Goal: Transaction & Acquisition: Purchase product/service

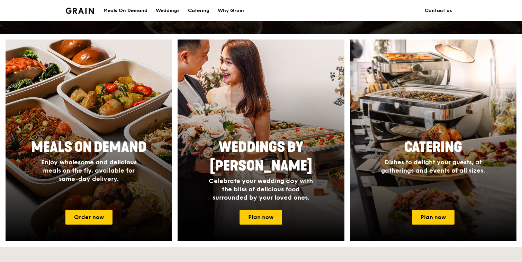
scroll to position [247, 0]
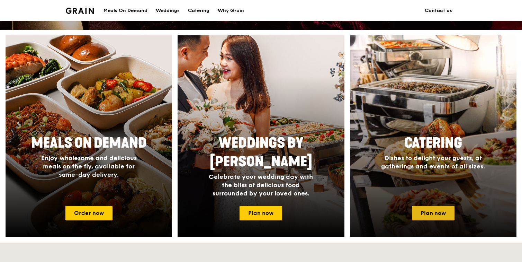
click at [447, 213] on link "Plan now" at bounding box center [433, 213] width 43 height 15
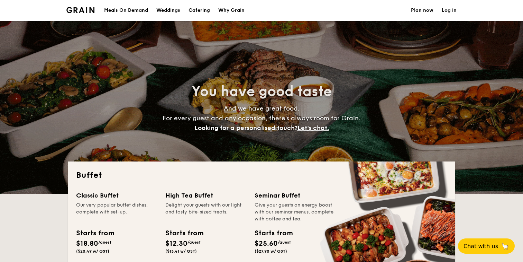
select select
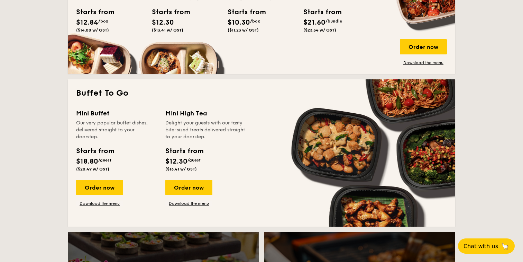
scroll to position [387, 0]
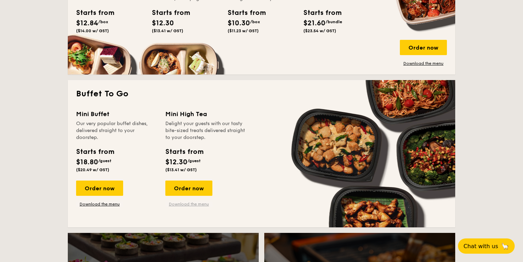
click at [193, 203] on link "Download the menu" at bounding box center [188, 204] width 47 height 6
click at [99, 191] on div "Order now" at bounding box center [99, 187] width 47 height 15
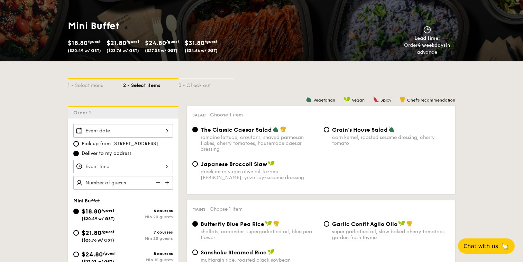
scroll to position [133, 0]
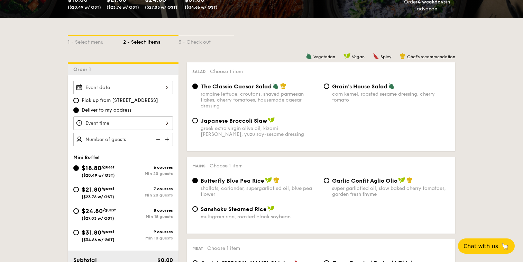
click at [147, 89] on div at bounding box center [123, 88] width 100 height 14
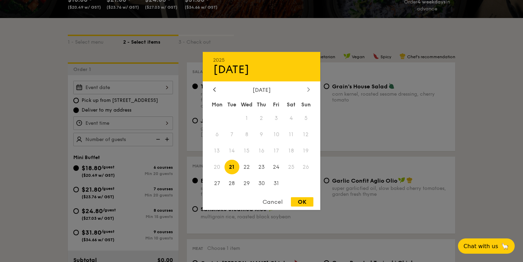
click at [307, 88] on icon at bounding box center [308, 89] width 3 height 5
click at [292, 111] on span "1" at bounding box center [291, 118] width 15 height 15
click at [301, 205] on div "OK" at bounding box center [302, 201] width 23 height 9
type input "Nov 01, 2025"
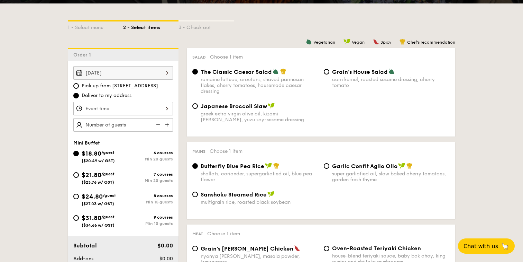
scroll to position [155, 0]
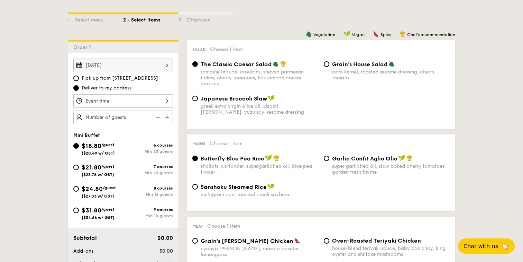
click at [73, 213] on div "$31.80 /guest ($34.66 w/ GST)" at bounding box center [98, 212] width 50 height 15
click at [73, 213] on input "$31.80 /guest ($34.66 w/ GST) 9 courses Min 10 guests" at bounding box center [76, 210] width 6 height 6
radio input "true"
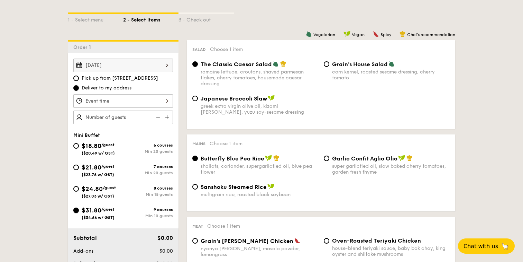
radio input "false"
radio input "true"
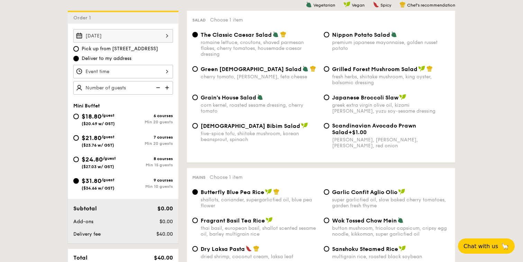
scroll to position [183, 0]
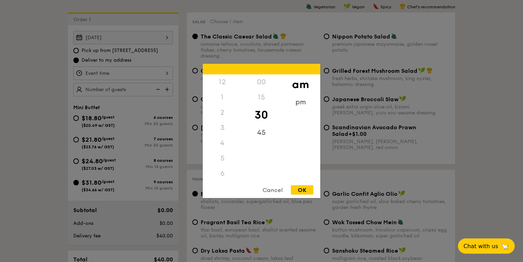
click at [167, 73] on div "12 1 2 3 4 5 6 7 8 9 10 11 00 15 30 45 am pm Cancel OK" at bounding box center [123, 73] width 100 height 14
click at [231, 110] on div "7" at bounding box center [222, 112] width 39 height 15
click at [221, 111] on div "7" at bounding box center [222, 112] width 39 height 15
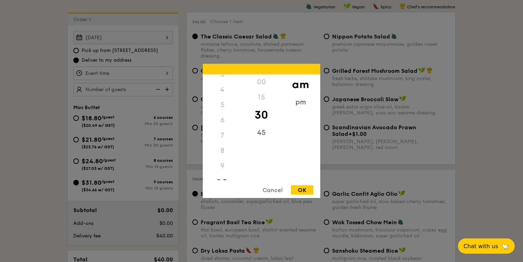
click at [221, 136] on div "7" at bounding box center [222, 135] width 39 height 15
click at [300, 102] on div "pm" at bounding box center [300, 105] width 39 height 20
click at [222, 133] on div "7" at bounding box center [222, 138] width 39 height 20
click at [266, 85] on div "00" at bounding box center [261, 84] width 39 height 20
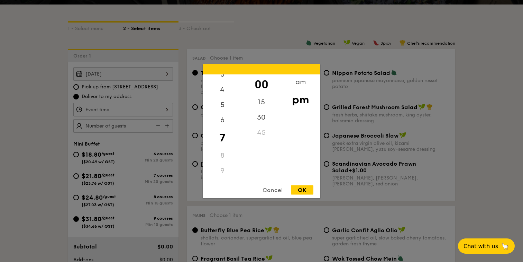
scroll to position [146, 0]
click at [224, 117] on div "6" at bounding box center [222, 123] width 39 height 20
click at [260, 137] on div "45" at bounding box center [261, 135] width 39 height 20
click at [260, 113] on div "30" at bounding box center [261, 115] width 39 height 20
click at [264, 132] on div "45" at bounding box center [261, 135] width 39 height 20
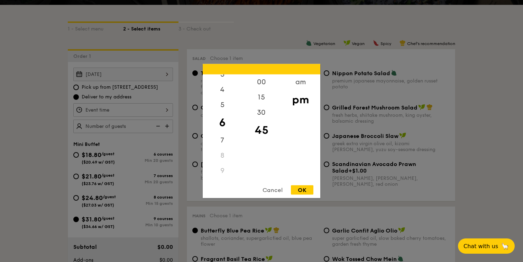
click at [298, 186] on div "OK" at bounding box center [302, 189] width 23 height 9
type input "6:45PM"
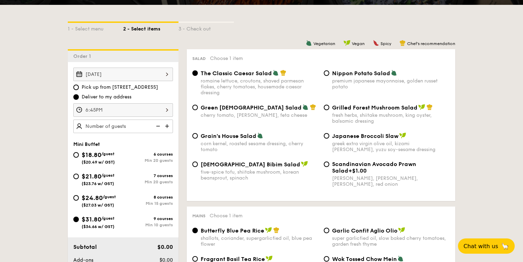
click at [226, 165] on span "Korean Bibim Salad" at bounding box center [251, 164] width 100 height 7
click at [198, 165] on input "Korean Bibim Salad five-spice tofu, shiitake mushroom, korean beansprout, spina…" at bounding box center [195, 164] width 6 height 6
radio input "true"
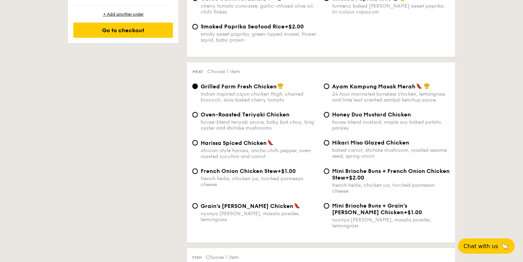
scroll to position [459, 0]
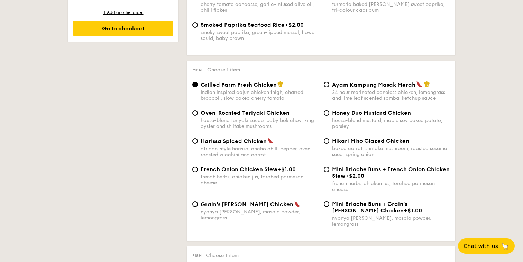
click at [334, 144] on span "Hikari Miso Glazed Chicken" at bounding box center [370, 140] width 77 height 7
click at [330, 144] on input "Hikari Miso Glazed Chicken baked carrot, shiitake mushroom, roasted sesame seed…" at bounding box center [327, 141] width 6 height 6
radio input "true"
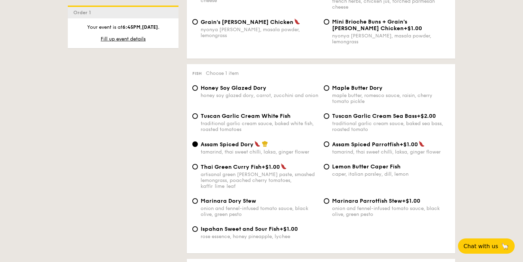
scroll to position [641, 0]
click at [363, 171] on div "caper, italian parsley, dill, lemon" at bounding box center [391, 174] width 118 height 6
click at [330, 170] on input "Lemon Butter Caper Fish caper, italian parsley, dill, lemon" at bounding box center [327, 167] width 6 height 6
radio input "true"
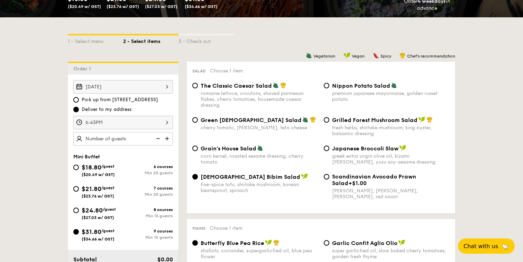
scroll to position [137, 0]
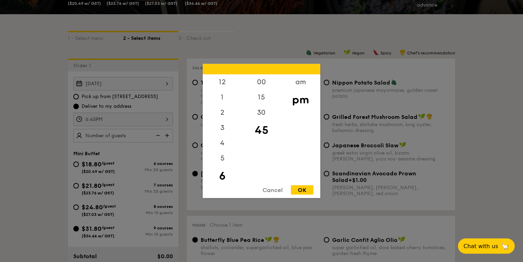
click at [135, 121] on div "6:45PM 12 1 2 3 4 5 6 7 8 9 10 11 00 15 30 45 am pm Cancel OK" at bounding box center [123, 120] width 100 height 14
click at [266, 114] on div "30" at bounding box center [261, 115] width 39 height 20
click at [304, 186] on div "OK" at bounding box center [302, 189] width 23 height 9
type input "6:30PM"
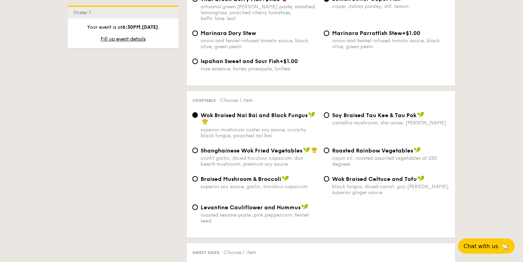
scroll to position [809, 0]
click at [359, 155] on div "cajun oil, roasted assorted vegetables at 250 degrees" at bounding box center [391, 161] width 118 height 12
click at [330, 153] on input "Roasted Rainbow Vegetables cajun oil, roasted assorted vegetables at 250 degrees" at bounding box center [327, 150] width 6 height 6
radio input "true"
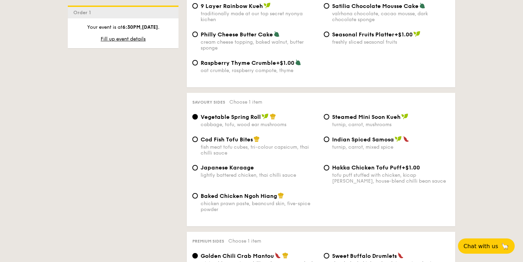
scroll to position [1126, 0]
click at [243, 146] on div "fish meat tofu cubes, tri-colour capsicum, thai chilli sauce" at bounding box center [260, 151] width 118 height 12
click at [198, 143] on input "Cod Fish Tofu Bites fish meat tofu cubes, tri-colour capsicum, thai chilli sauce" at bounding box center [195, 140] width 6 height 6
radio input "true"
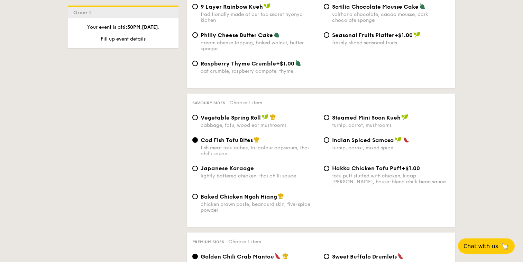
click at [239, 168] on span "Japanese Karaage" at bounding box center [227, 168] width 53 height 7
click at [198, 168] on input "Japanese Karaage lightly battered chicken, thai chilli sauce" at bounding box center [195, 168] width 6 height 6
radio input "true"
click at [252, 137] on span "Cod Fish Tofu Bites" at bounding box center [227, 140] width 52 height 7
click at [198, 137] on input "Cod Fish Tofu Bites fish meat tofu cubes, tri-colour capsicum, thai chilli sauce" at bounding box center [195, 140] width 6 height 6
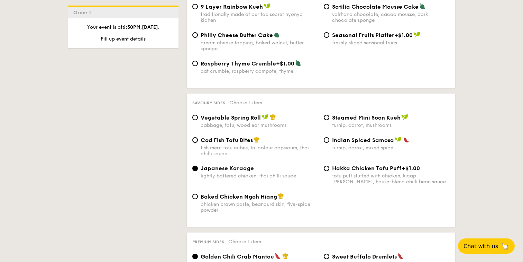
radio input "true"
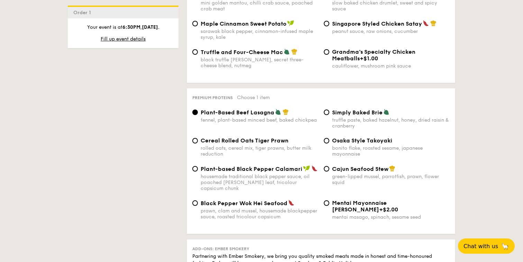
scroll to position [1395, 0]
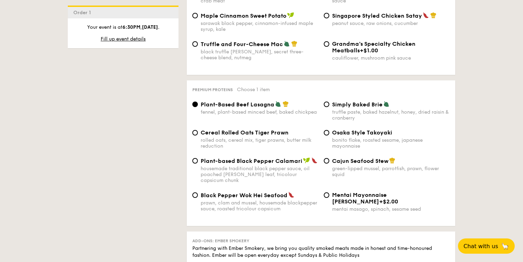
click at [357, 105] on span "Simply Baked Brie" at bounding box center [357, 104] width 51 height 7
click at [330, 105] on input "Simply Baked Brie truffle paste, baked hazelnut, honey, dried raisin & cranberry" at bounding box center [327, 104] width 6 height 6
radio input "true"
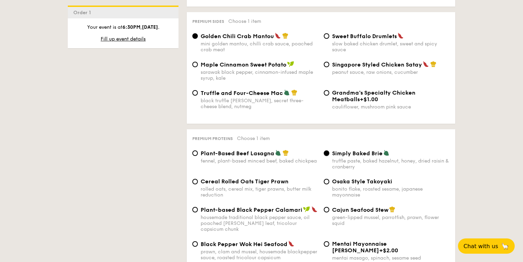
scroll to position [1340, 0]
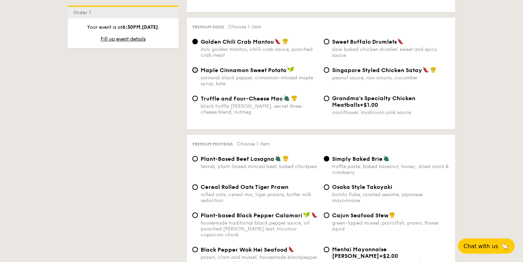
click at [196, 70] on input "Maple Cinnamon Sweet Potato sarawak black pepper, cinnamon-infused maple syrup,…" at bounding box center [195, 70] width 6 height 6
radio input "true"
click at [199, 41] on div "Golden Chili Crab Mantou mini golden mantou, chilli crab sauce, poached crab me…" at bounding box center [256, 48] width 132 height 20
click at [197, 40] on input "Golden Chili Crab Mantou mini golden mantou, chilli crab sauce, poached crab me…" at bounding box center [195, 42] width 6 height 6
radio input "true"
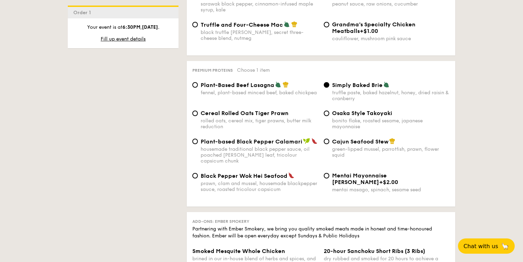
scroll to position [1418, 0]
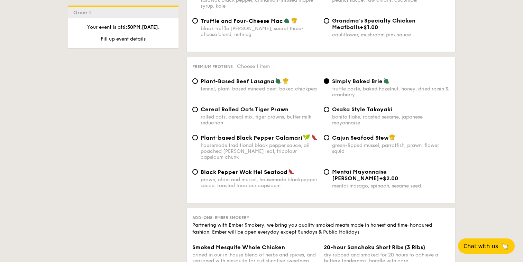
click at [281, 140] on span "Plant-based Black Pepper Calamari" at bounding box center [252, 137] width 102 height 7
click at [198, 140] on input "Plant-based Black Pepper Calamari housemade traditional black pepper sauce, oil…" at bounding box center [195, 138] width 6 height 6
radio input "true"
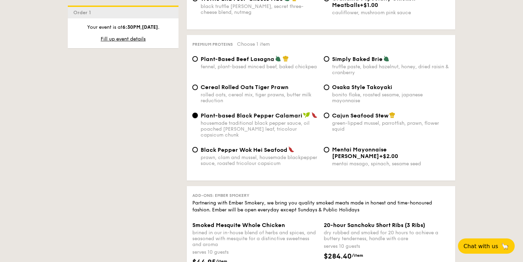
scroll to position [1436, 0]
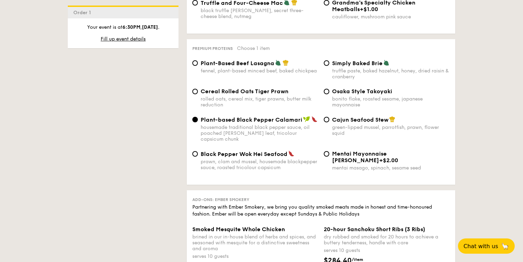
click at [358, 77] on div "truffle paste, baked hazelnut, honey, dried raisin & cranberry" at bounding box center [391, 74] width 118 height 12
click at [330, 66] on input "Simply Baked Brie truffle paste, baked hazelnut, honey, dried raisin & cranberry" at bounding box center [327, 63] width 6 height 6
radio input "true"
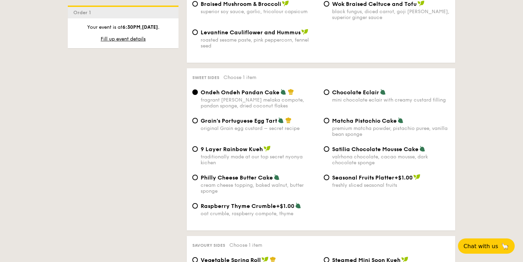
scroll to position [984, 0]
click at [329, 176] on div "Seasonal Fruits Platter +$1.00 freshly sliced seasonal fruits" at bounding box center [387, 180] width 132 height 14
click at [328, 174] on input "Seasonal Fruits Platter +$1.00 freshly sliced seasonal fruits" at bounding box center [327, 177] width 6 height 6
radio input "true"
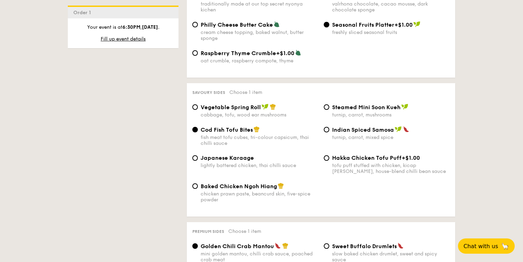
scroll to position [1137, 0]
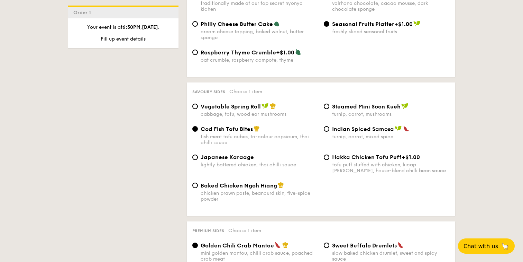
click at [212, 108] on div "Vegetable Spring Roll cabbage, tofu, wood ear mushrooms" at bounding box center [260, 110] width 118 height 14
click at [198, 108] on input "Vegetable Spring Roll cabbage, tofu, wood ear mushrooms" at bounding box center [195, 107] width 6 height 6
radio input "true"
click at [213, 141] on div "fish meat tofu cubes, tri-colour capsicum, thai chilli sauce" at bounding box center [260, 140] width 118 height 12
click at [198, 132] on input "Cod Fish Tofu Bites fish meat tofu cubes, tri-colour capsicum, thai chilli sauce" at bounding box center [195, 129] width 6 height 6
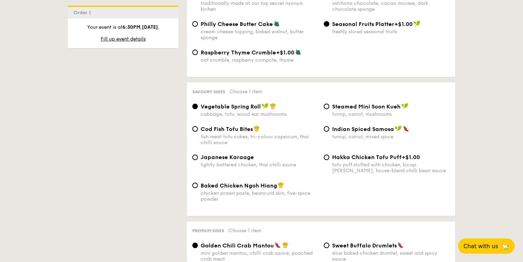
radio input "true"
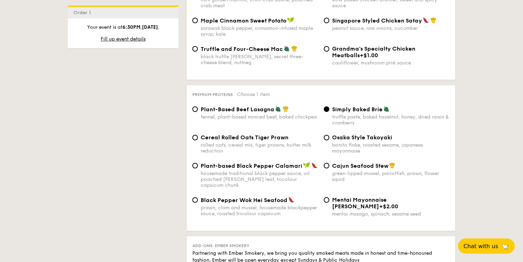
scroll to position [1396, 0]
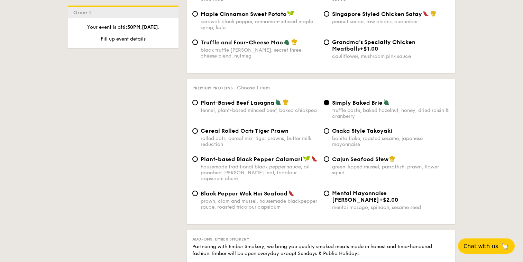
click at [323, 161] on div "Cajun Seafood Stew green-lipped mussel, parrotfish, prawn, flower squid" at bounding box center [387, 165] width 132 height 20
click at [334, 162] on div "Cajun Seafood Stew green-lipped mussel, parrotfish, prawn, flower squid" at bounding box center [391, 165] width 118 height 20
click at [330, 162] on input "Cajun Seafood Stew green-lipped mussel, parrotfish, prawn, flower squid" at bounding box center [327, 159] width 6 height 6
radio input "true"
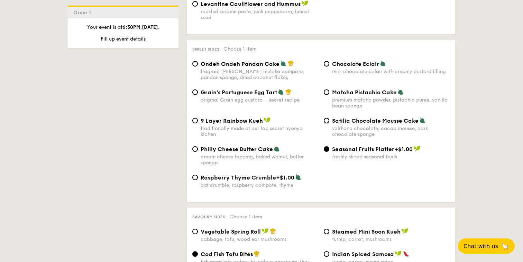
scroll to position [1010, 0]
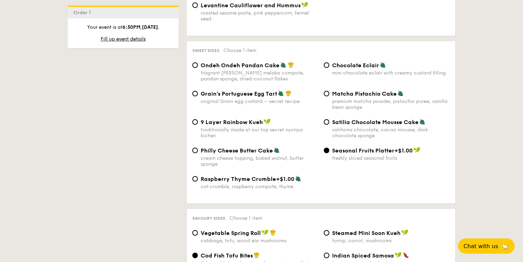
click at [260, 98] on div "original Grain egg custard – secret recipe" at bounding box center [260, 101] width 118 height 6
click at [198, 96] on input "Grain's Portuguese Egg Tart original Grain egg custard – secret recipe" at bounding box center [195, 94] width 6 height 6
radio input "true"
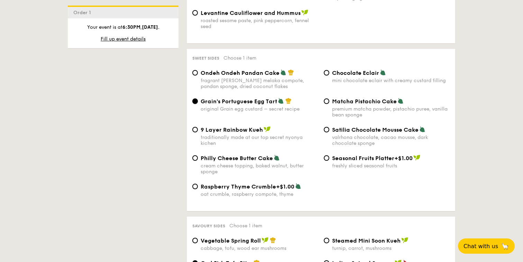
scroll to position [1341, 0]
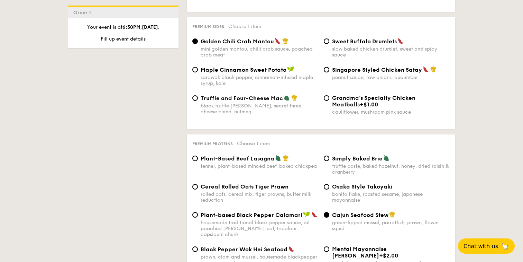
click at [314, 160] on div "Plant-Based Beef Lasagna" at bounding box center [260, 158] width 118 height 7
click at [198, 160] on input "Plant-Based Beef Lasagna fennel, plant-based minced beef, baked chickpea" at bounding box center [195, 158] width 6 height 6
radio input "true"
click at [326, 160] on input "Simply Baked Brie truffle paste, baked hazelnut, honey, dried raisin & cranberry" at bounding box center [327, 158] width 6 height 6
radio input "true"
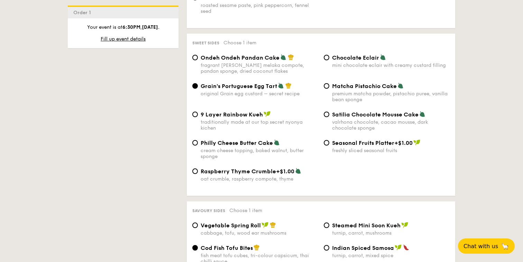
scroll to position [1017, 0]
click at [332, 55] on span "Chocolate Eclair" at bounding box center [355, 58] width 47 height 7
click at [330, 55] on input "Chocolate Eclair mini chocolate eclair with creamy custard filling" at bounding box center [327, 58] width 6 height 6
radio input "true"
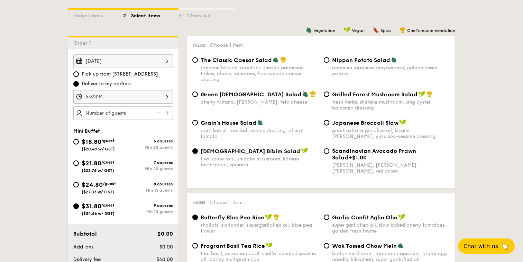
scroll to position [162, 0]
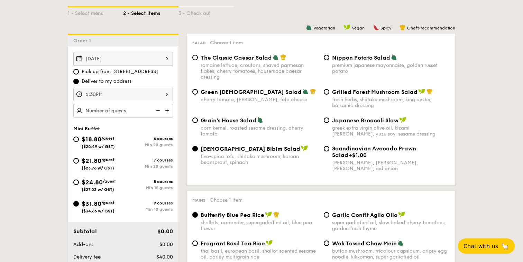
click at [166, 113] on img at bounding box center [168, 110] width 10 height 13
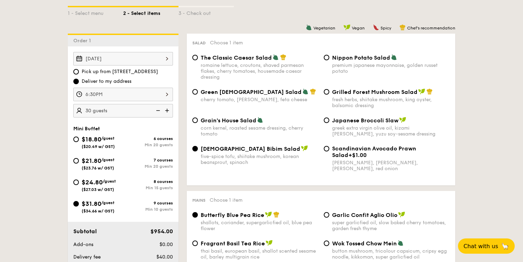
click at [166, 113] on img at bounding box center [168, 110] width 10 height 13
click at [155, 111] on img at bounding box center [157, 110] width 10 height 13
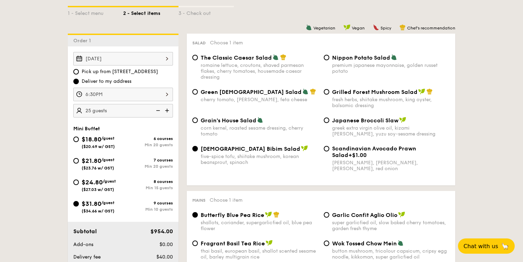
click at [155, 111] on img at bounding box center [157, 110] width 10 height 13
type input "10 guests"
click at [155, 111] on img at bounding box center [157, 110] width 10 height 13
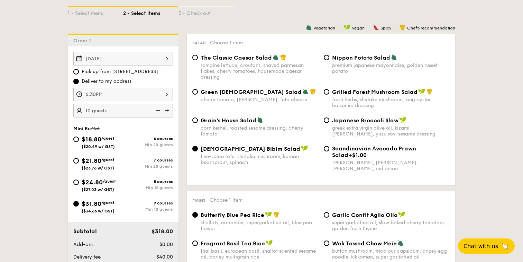
click at [155, 111] on img at bounding box center [157, 110] width 10 height 13
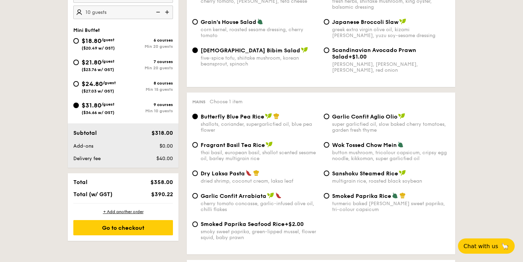
scroll to position [262, 0]
